Goal: Information Seeking & Learning: Learn about a topic

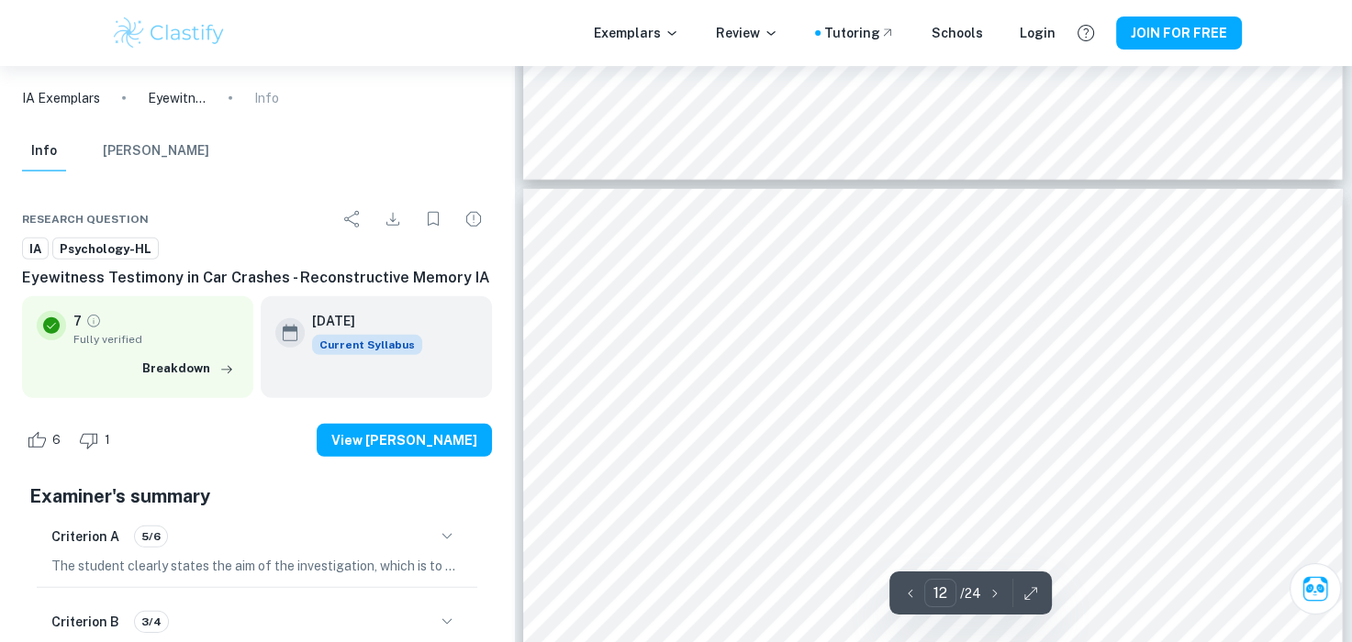
scroll to position [12053, 0]
